Goal: Find specific page/section: Find specific page/section

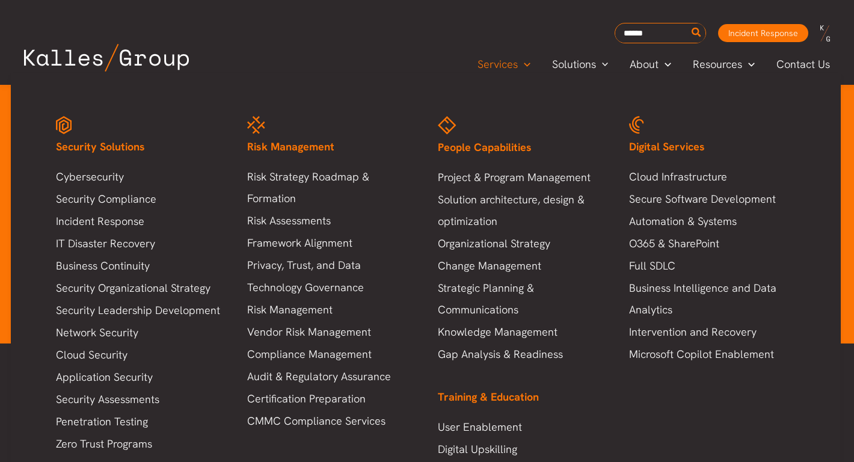
scroll to position [554, 0]
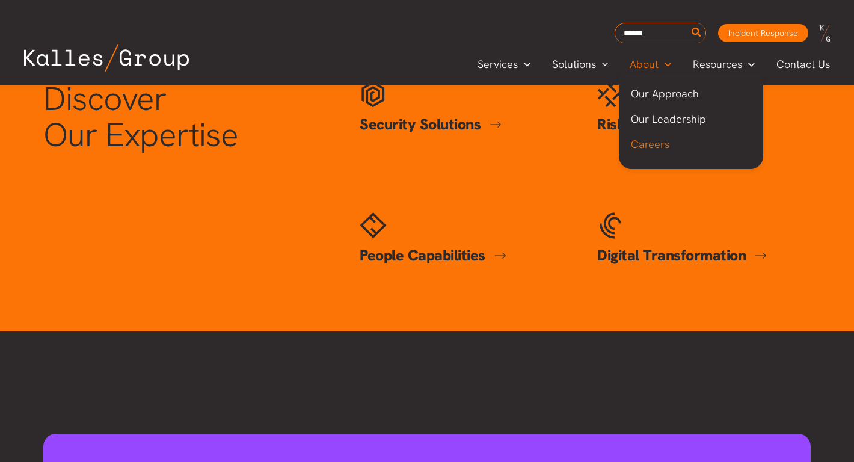
click at [650, 147] on span "Careers" at bounding box center [650, 144] width 38 height 14
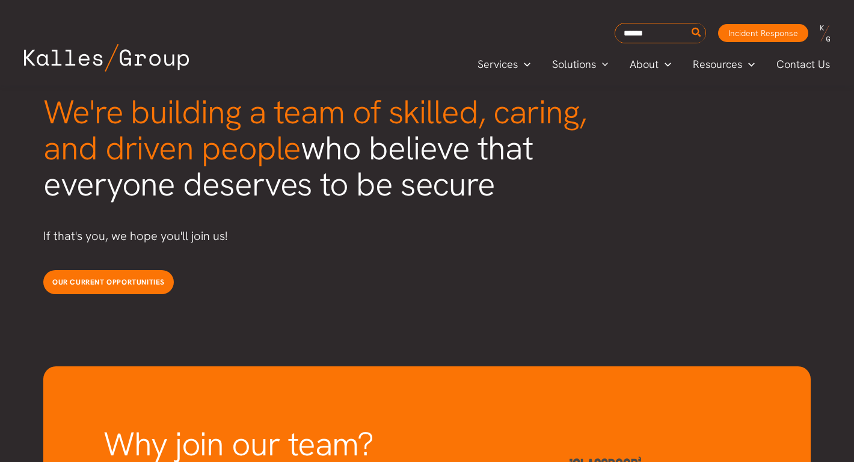
scroll to position [3113, 0]
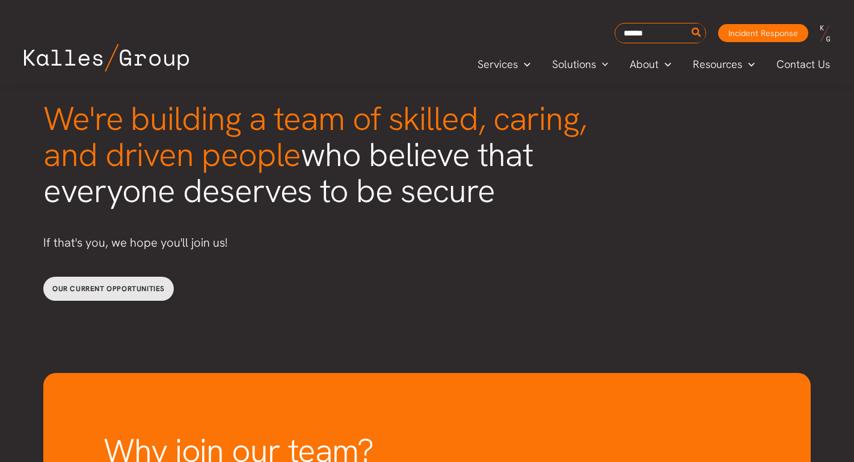
click at [84, 284] on span "Our current opportunities" at bounding box center [108, 289] width 112 height 10
